Goal: Task Accomplishment & Management: Manage account settings

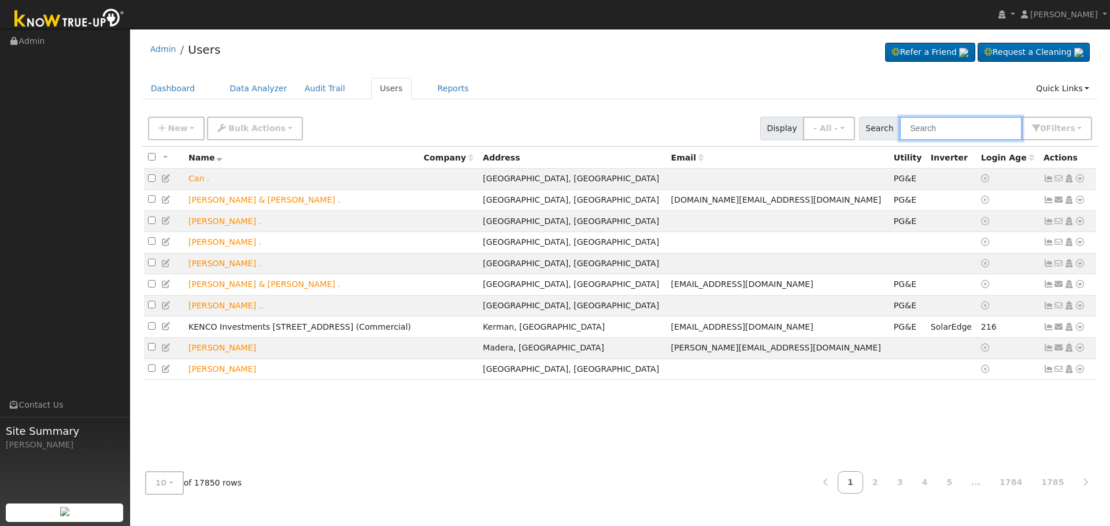
click at [949, 123] on input "text" at bounding box center [960, 129] width 123 height 24
paste input "[PERSON_NAME] & [PERSON_NAME]"
type input "[PERSON_NAME] & [PERSON_NAME]"
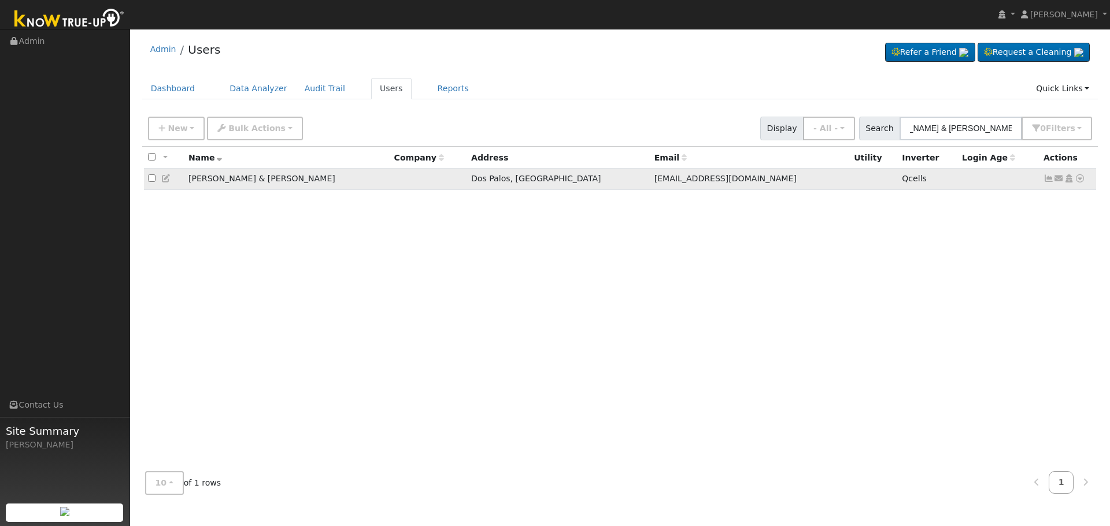
click at [1043, 176] on td "Send Email... Copy a Link Reset Password Open Access Data Analyzer Reports Scen…" at bounding box center [1067, 179] width 57 height 21
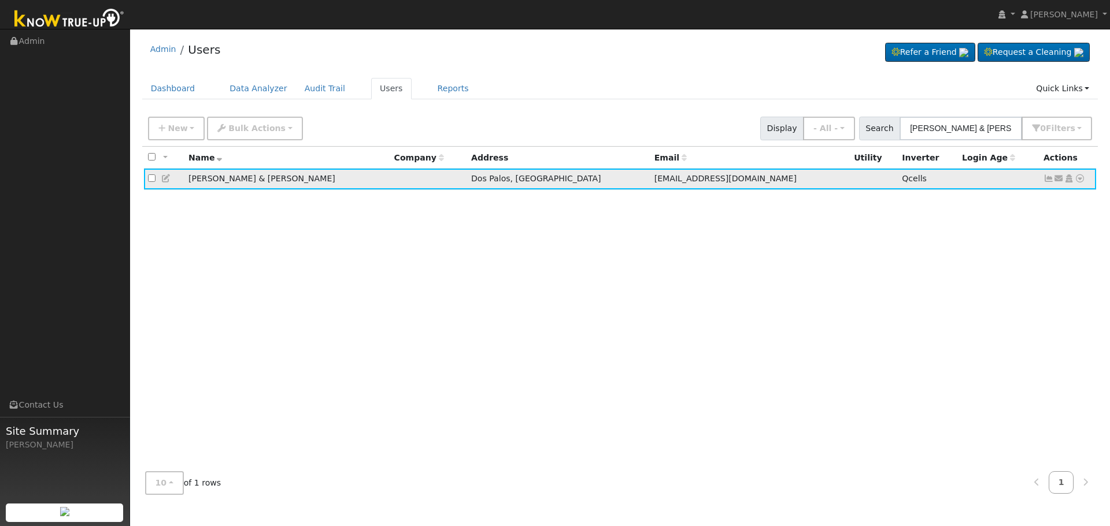
click at [1046, 182] on icon at bounding box center [1048, 179] width 10 height 8
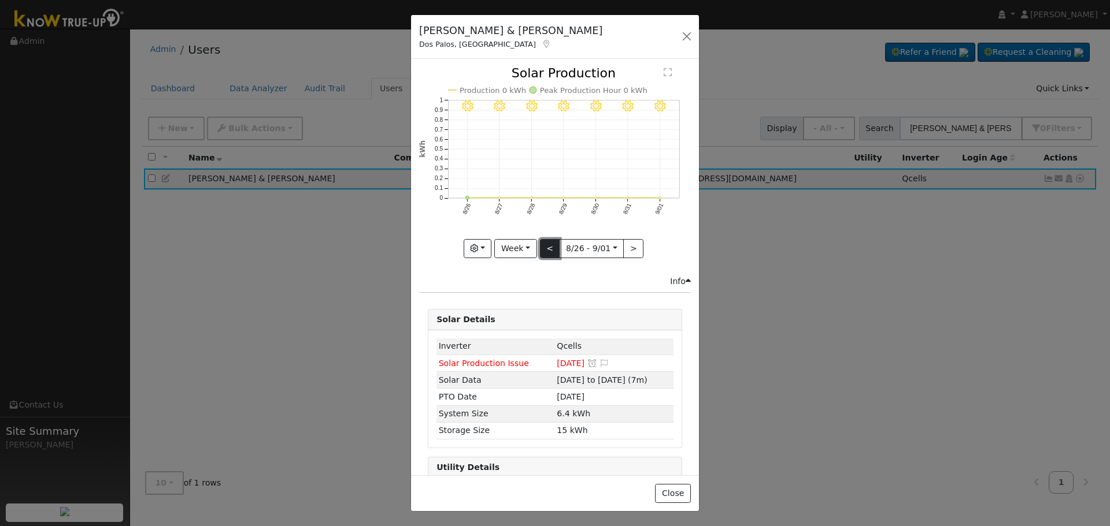
click at [548, 244] on button "<" at bounding box center [550, 249] width 20 height 20
type input "[DATE]"
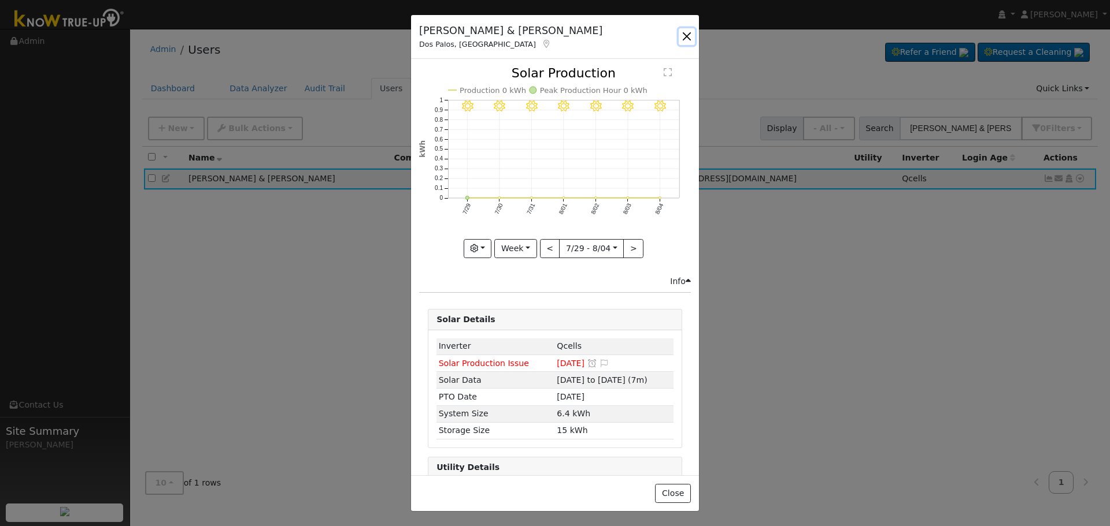
click at [689, 39] on button "button" at bounding box center [686, 36] width 16 height 16
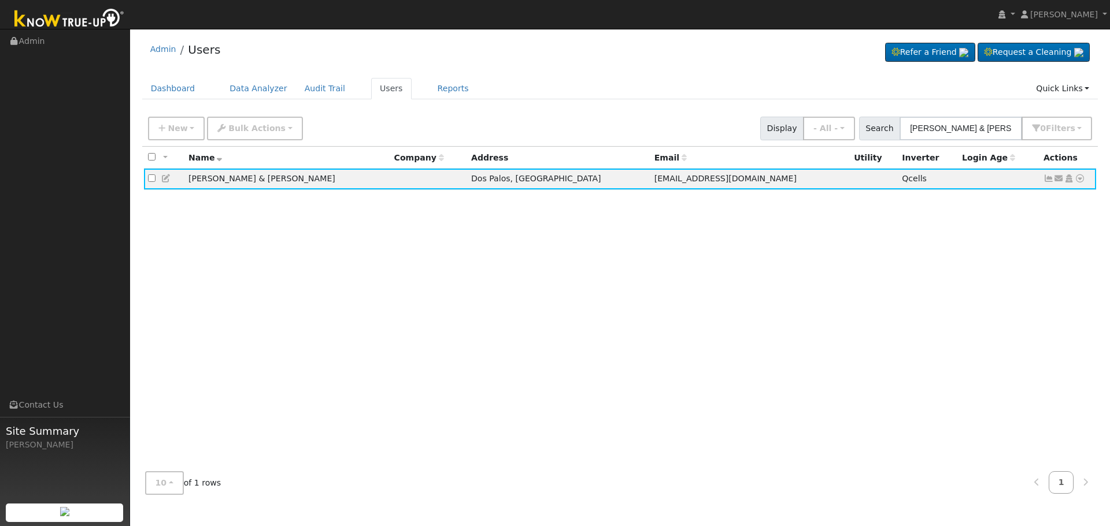
click at [1013, 309] on div "All None All on page None on page Name Company Address Email Utility Inverter L…" at bounding box center [620, 305] width 956 height 316
click at [955, 134] on input "[PERSON_NAME] & [PERSON_NAME]" at bounding box center [960, 129] width 123 height 24
paste input "[PERSON_NAME]"
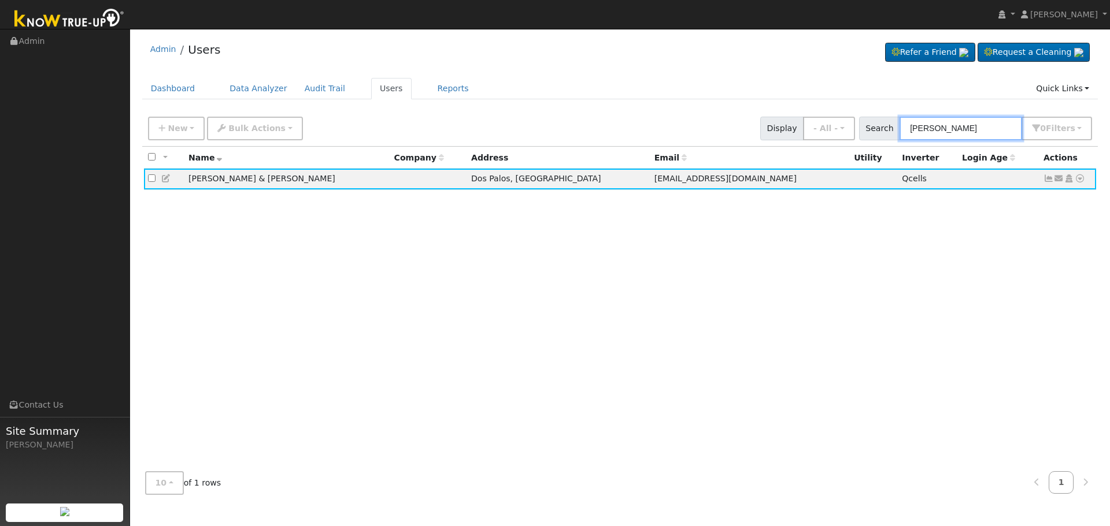
type input "[PERSON_NAME]"
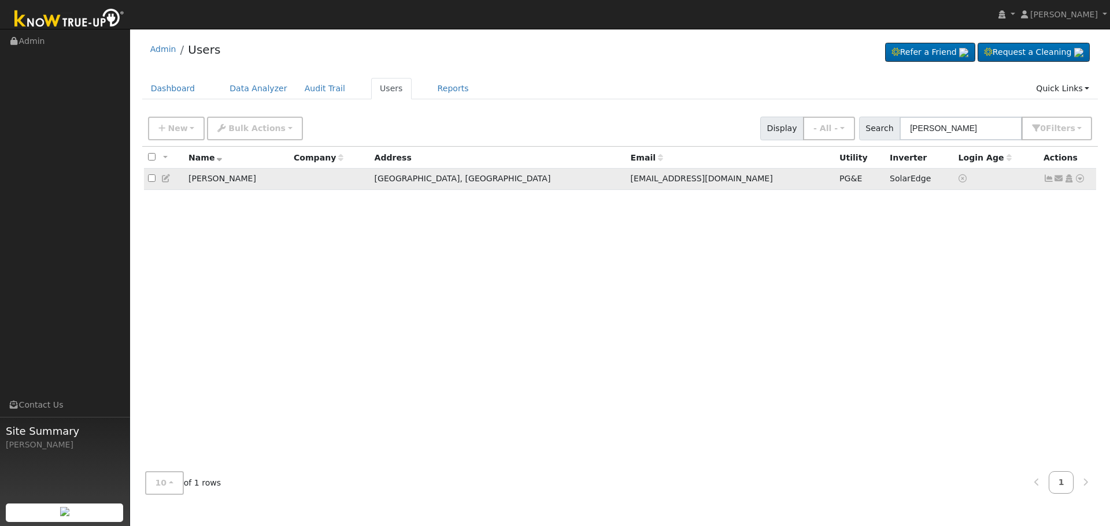
click at [1046, 183] on icon at bounding box center [1048, 179] width 10 height 8
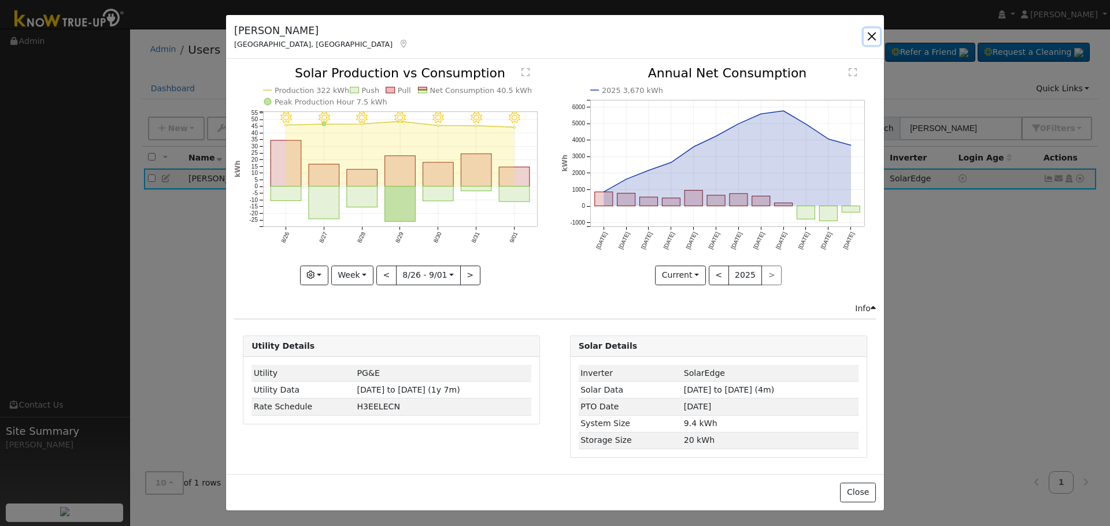
click at [877, 39] on button "button" at bounding box center [871, 36] width 16 height 16
